Goal: Communication & Community: Ask a question

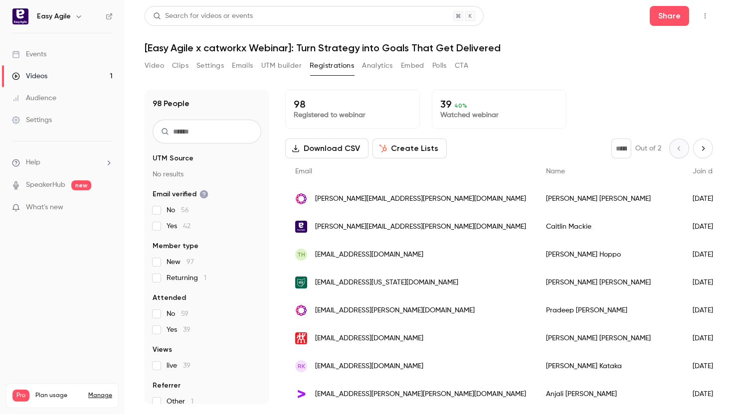
click at [597, 121] on div "98 Registered to webinar 39 40 % Watched webinar" at bounding box center [499, 109] width 428 height 39
click at [183, 66] on button "Clips" at bounding box center [180, 66] width 16 height 16
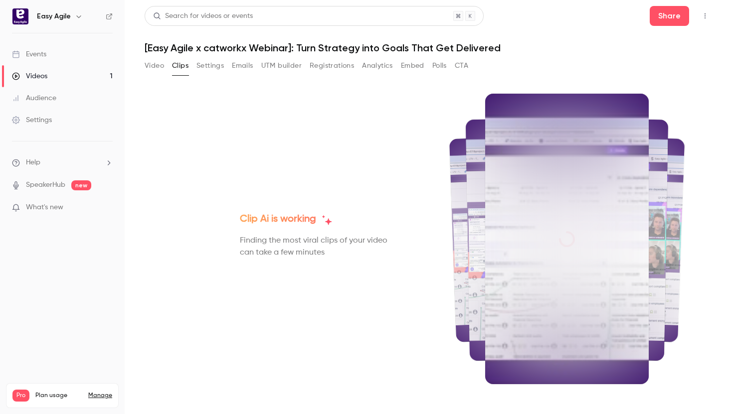
click at [158, 68] on button "Video" at bounding box center [154, 66] width 19 height 16
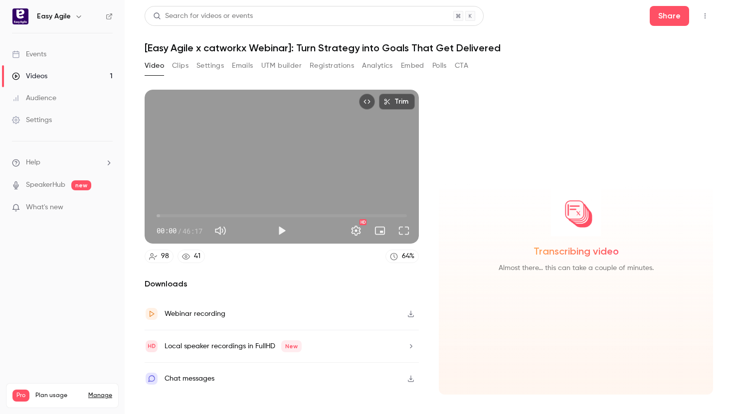
click at [410, 310] on button "button" at bounding box center [411, 314] width 16 height 16
click at [226, 347] on div "Local speaker recordings in FullHD New" at bounding box center [233, 347] width 137 height 12
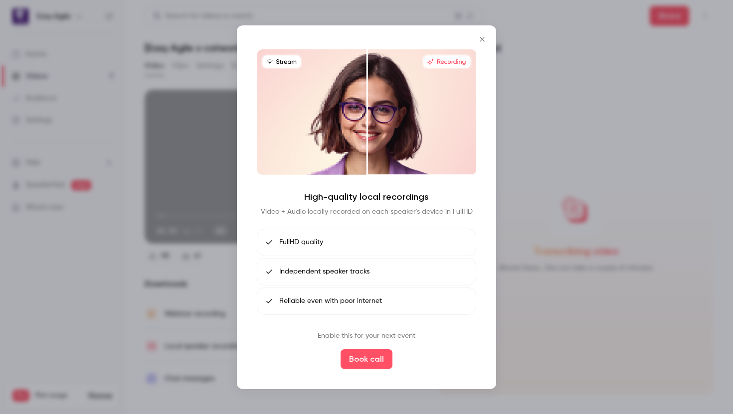
click at [501, 336] on div at bounding box center [366, 207] width 733 height 414
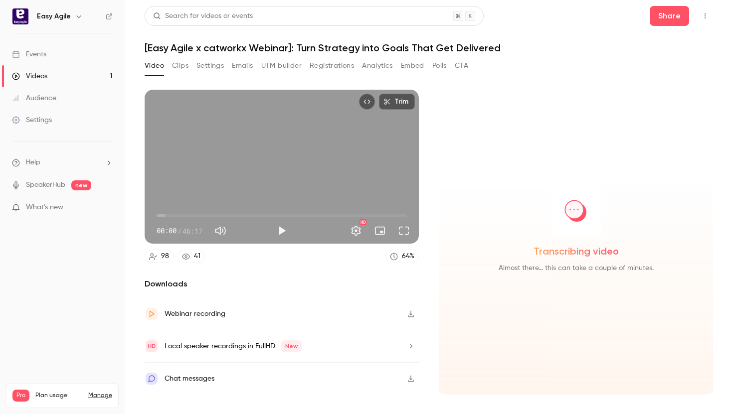
click at [412, 345] on icon "button" at bounding box center [411, 346] width 8 height 7
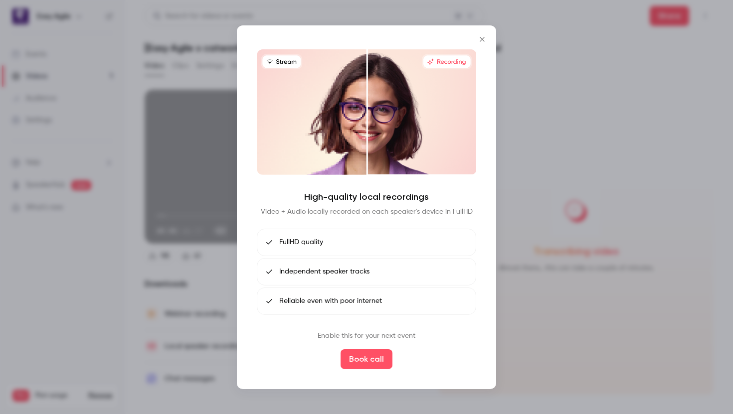
click at [536, 332] on div at bounding box center [366, 207] width 733 height 414
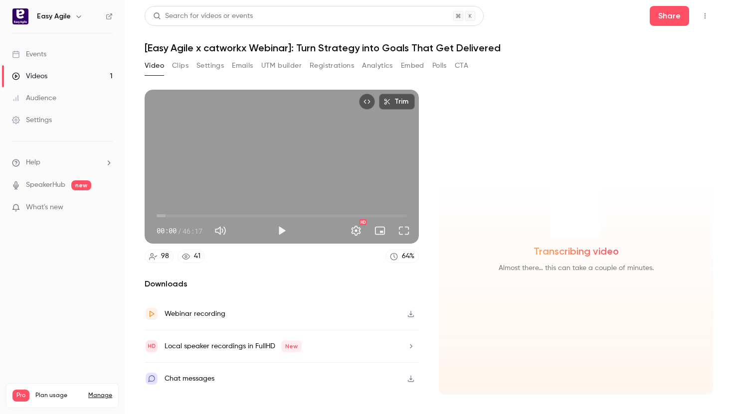
click at [584, 201] on img at bounding box center [576, 212] width 50 height 50
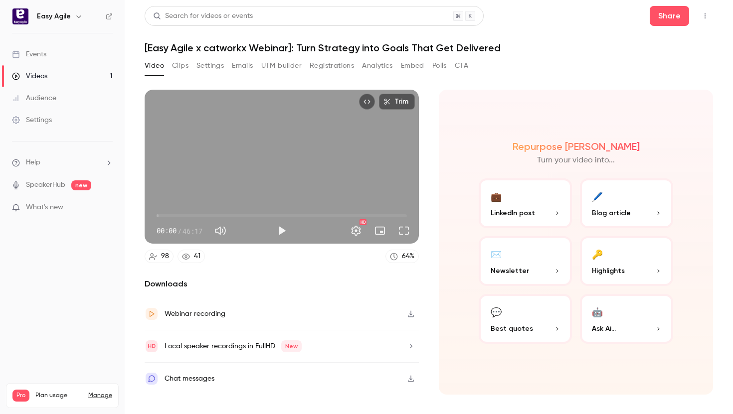
click at [570, 147] on h2 "Repurpose [PERSON_NAME]" at bounding box center [576, 147] width 127 height 12
click at [553, 213] on p "LinkedIn post" at bounding box center [525, 213] width 69 height 10
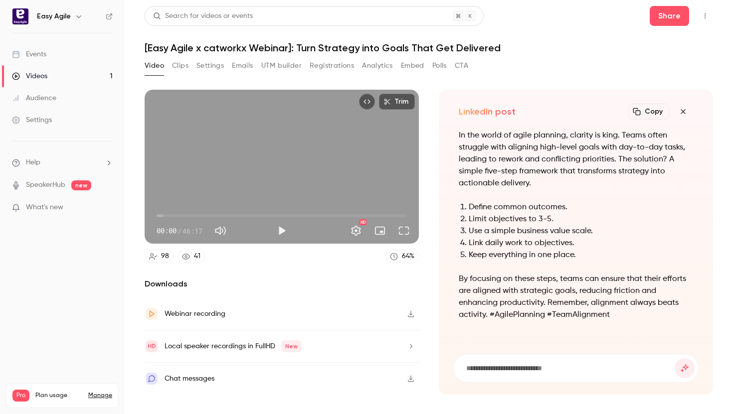
click at [680, 112] on icon "button" at bounding box center [683, 112] width 12 height 8
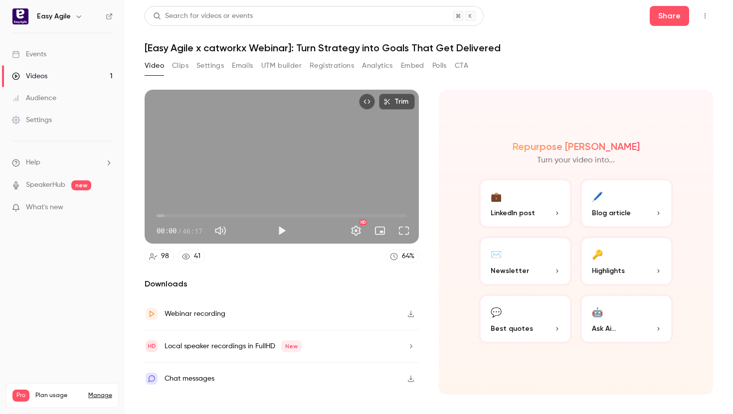
click at [618, 311] on button "🤖 Ask Ai..." at bounding box center [626, 319] width 93 height 50
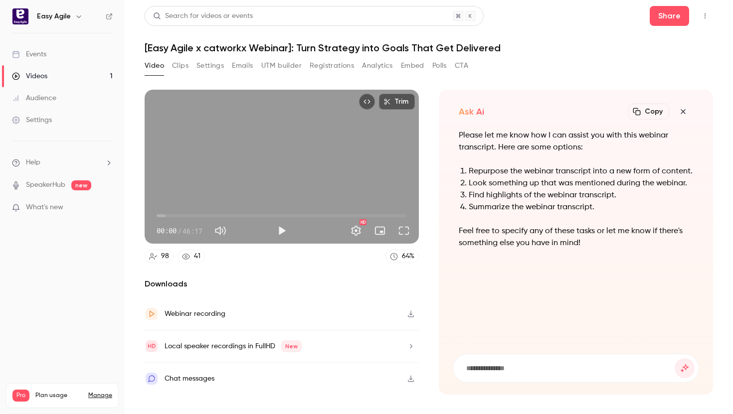
click at [524, 372] on input at bounding box center [569, 368] width 209 height 11
type input "**********"
click at [675, 359] on button "submit" at bounding box center [685, 369] width 20 height 20
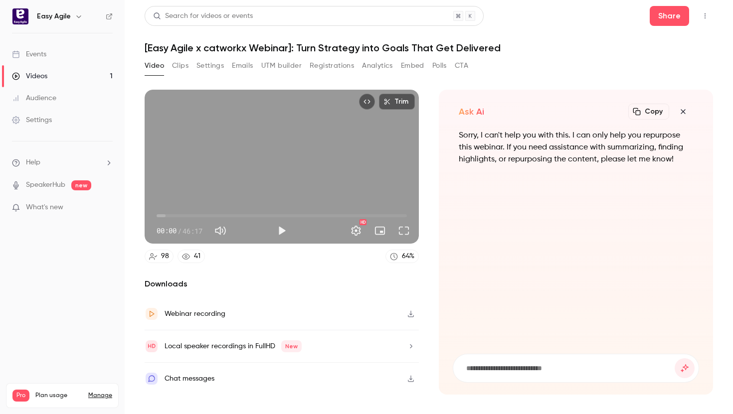
click at [679, 110] on icon "button" at bounding box center [683, 112] width 12 height 8
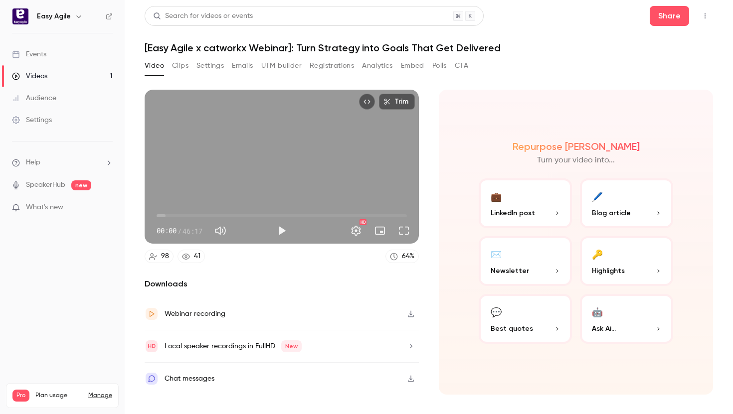
click at [386, 102] on icon "button" at bounding box center [386, 101] width 7 height 7
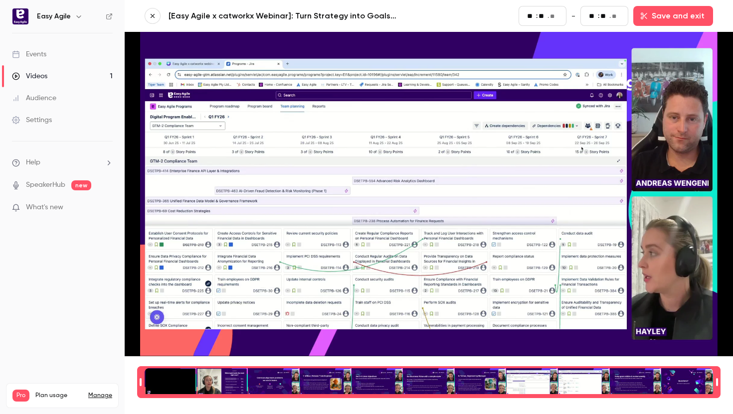
click at [156, 14] on button "button" at bounding box center [153, 16] width 16 height 16
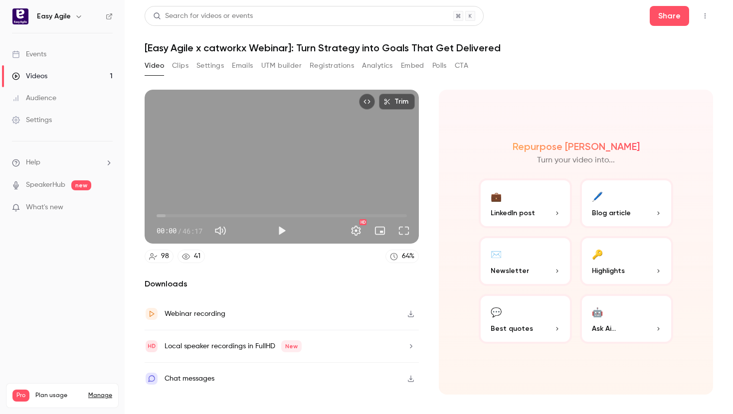
click at [390, 102] on icon "button" at bounding box center [386, 101] width 7 height 7
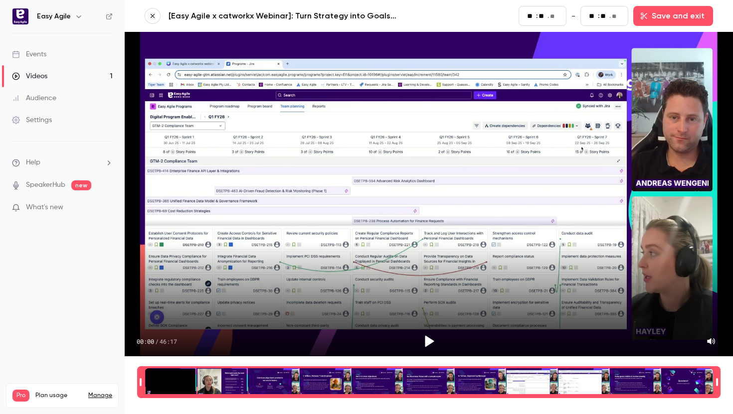
click at [92, 74] on link "Videos 1" at bounding box center [62, 76] width 125 height 22
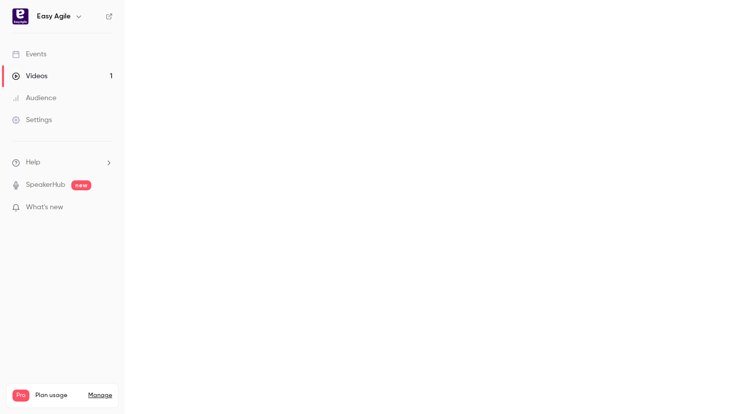
click at [40, 75] on div "Videos" at bounding box center [29, 76] width 35 height 10
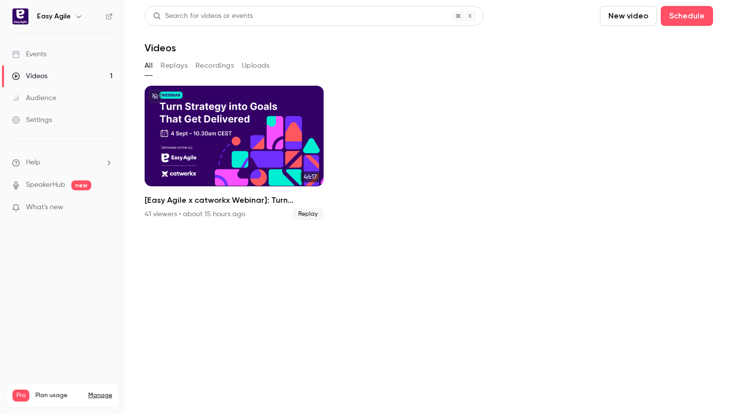
click at [212, 65] on button "Recordings" at bounding box center [214, 66] width 38 height 16
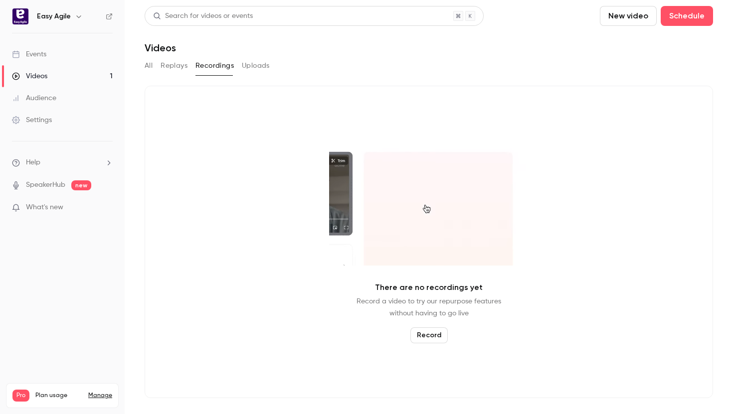
click at [174, 63] on button "Replays" at bounding box center [174, 66] width 27 height 16
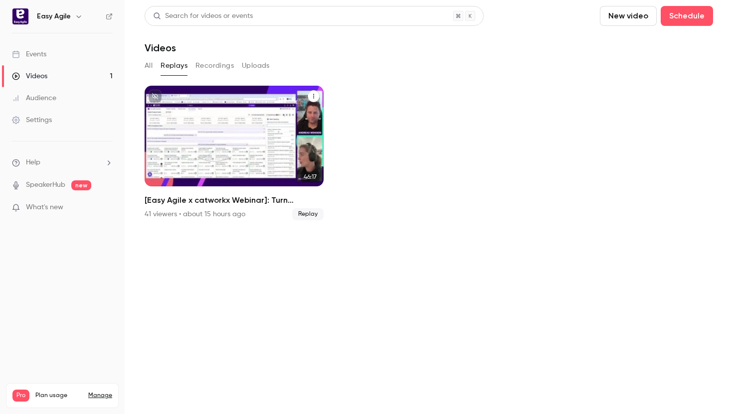
click at [313, 99] on button "[Easy Agile x catworkx Webinar]: Turn Strategy into Goals That Get Delivered" at bounding box center [314, 96] width 12 height 12
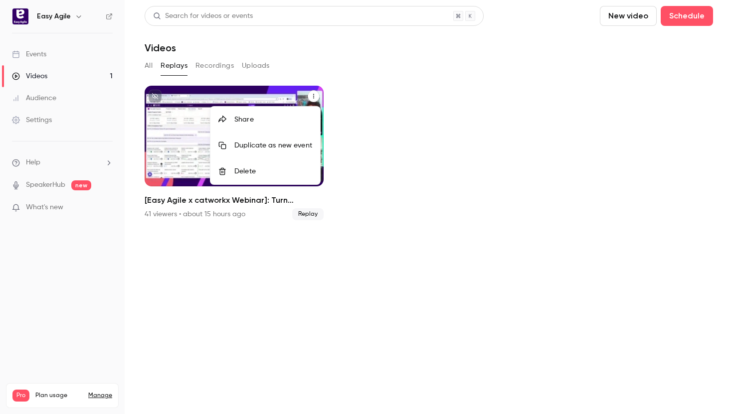
click at [313, 99] on div at bounding box center [366, 207] width 733 height 414
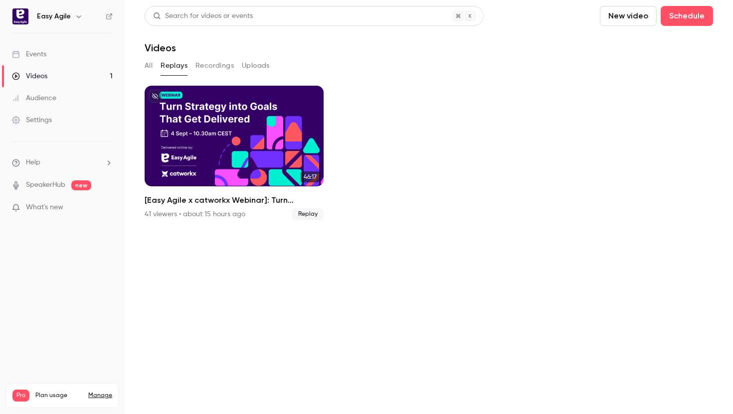
click at [47, 159] on li "Help" at bounding box center [62, 163] width 101 height 10
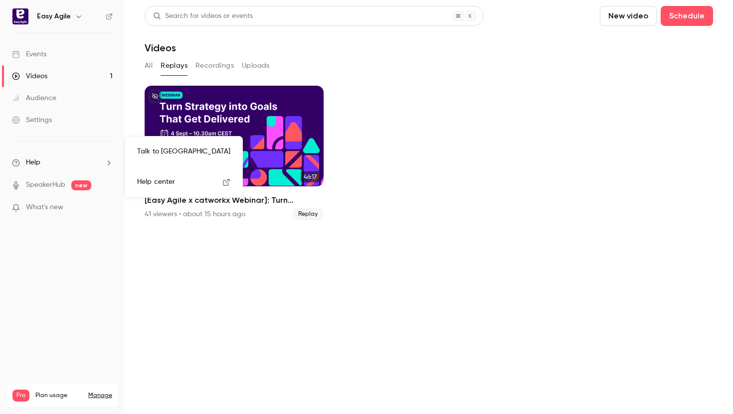
click at [147, 154] on link "Talk to [GEOGRAPHIC_DATA]" at bounding box center [183, 152] width 109 height 26
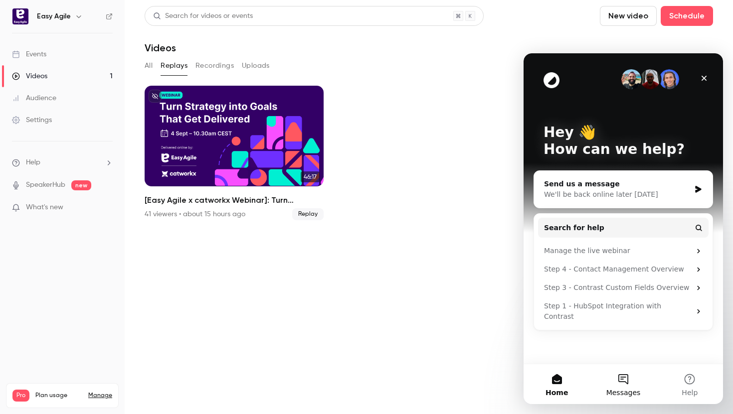
click at [626, 380] on button "Messages" at bounding box center [623, 385] width 66 height 40
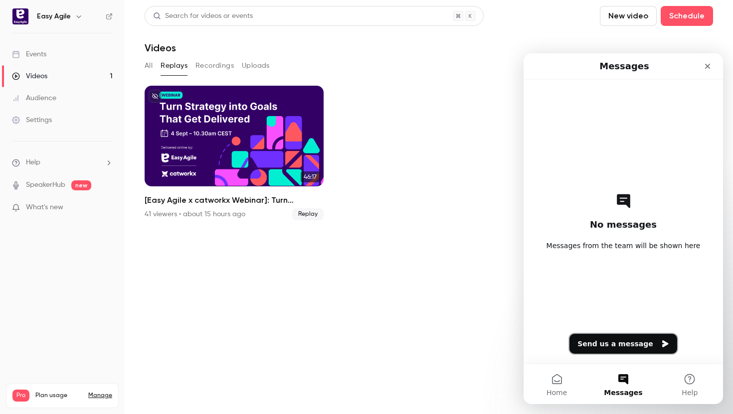
click at [629, 343] on button "Send us a message" at bounding box center [623, 344] width 108 height 20
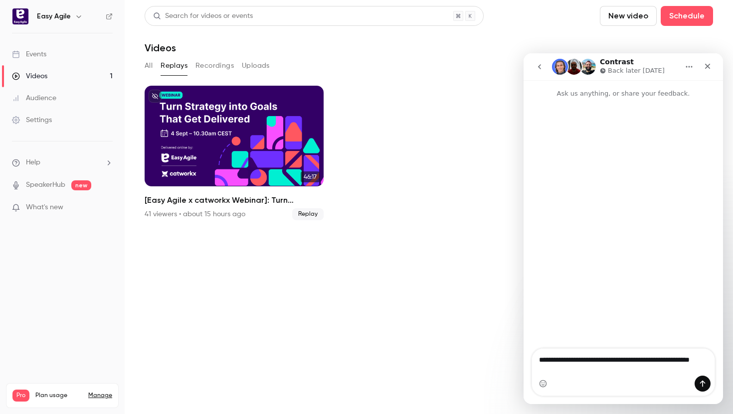
type textarea "**********"
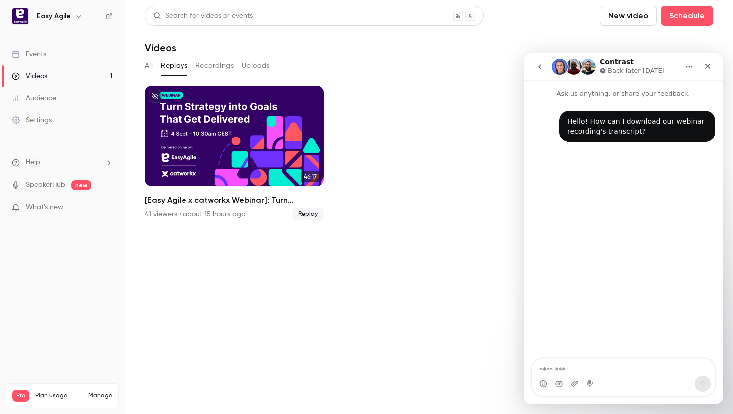
click at [56, 57] on link "Events" at bounding box center [62, 54] width 125 height 22
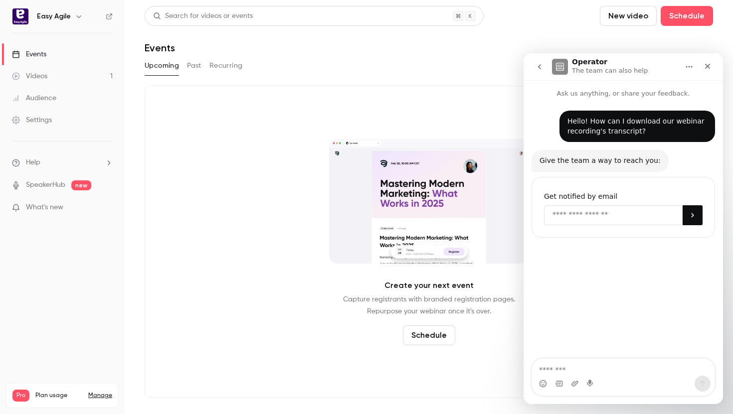
click at [574, 218] on input "Enter your email" at bounding box center [613, 215] width 139 height 20
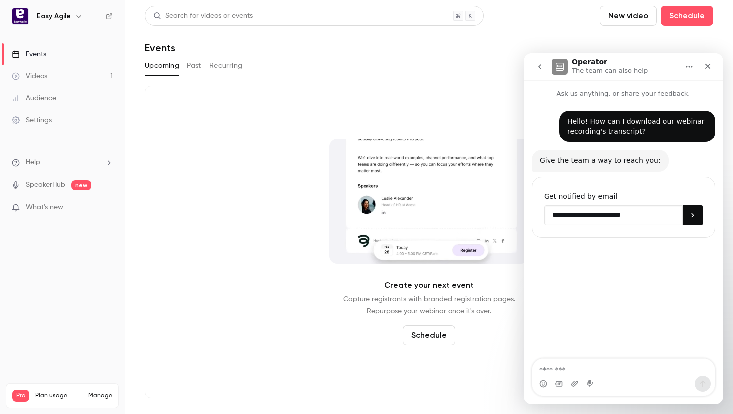
type input "**********"
click at [189, 66] on button "Past" at bounding box center [194, 66] width 14 height 16
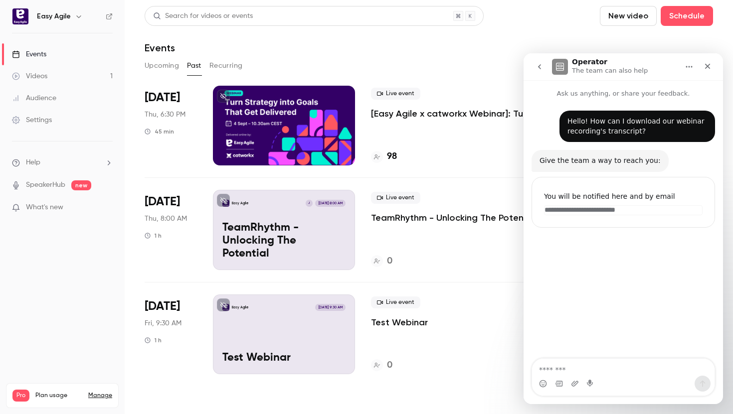
click at [309, 107] on div at bounding box center [284, 126] width 142 height 80
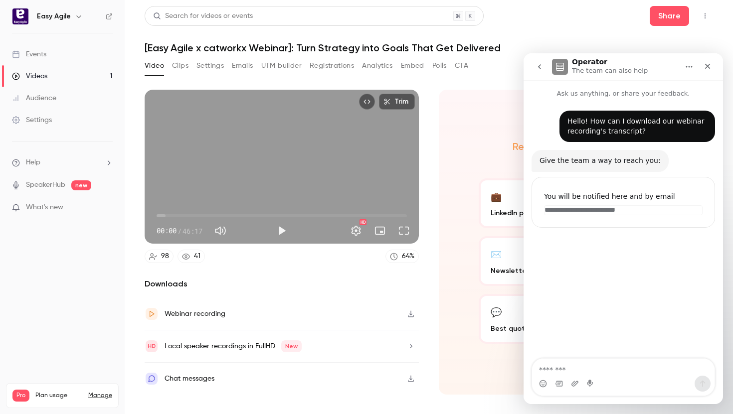
click at [151, 313] on icon at bounding box center [152, 314] width 8 height 8
click at [321, 255] on div "98 41 64 %" at bounding box center [282, 256] width 274 height 13
click at [181, 66] on button "Clips" at bounding box center [180, 66] width 16 height 16
